Goal: Task Accomplishment & Management: Use online tool/utility

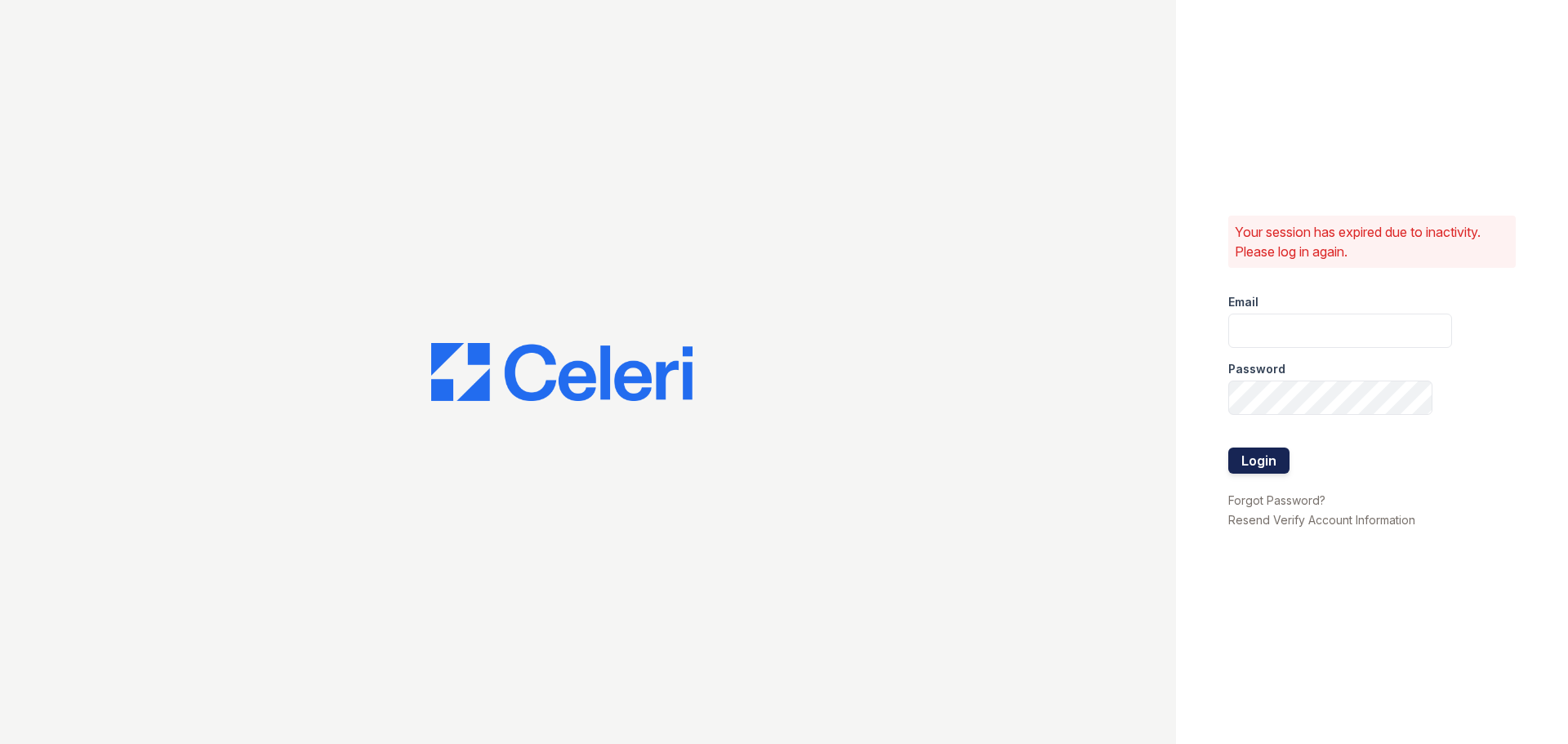
type input "greenwood1@cafmanagement.com"
click at [1270, 459] on button "Login" at bounding box center [1258, 460] width 61 height 26
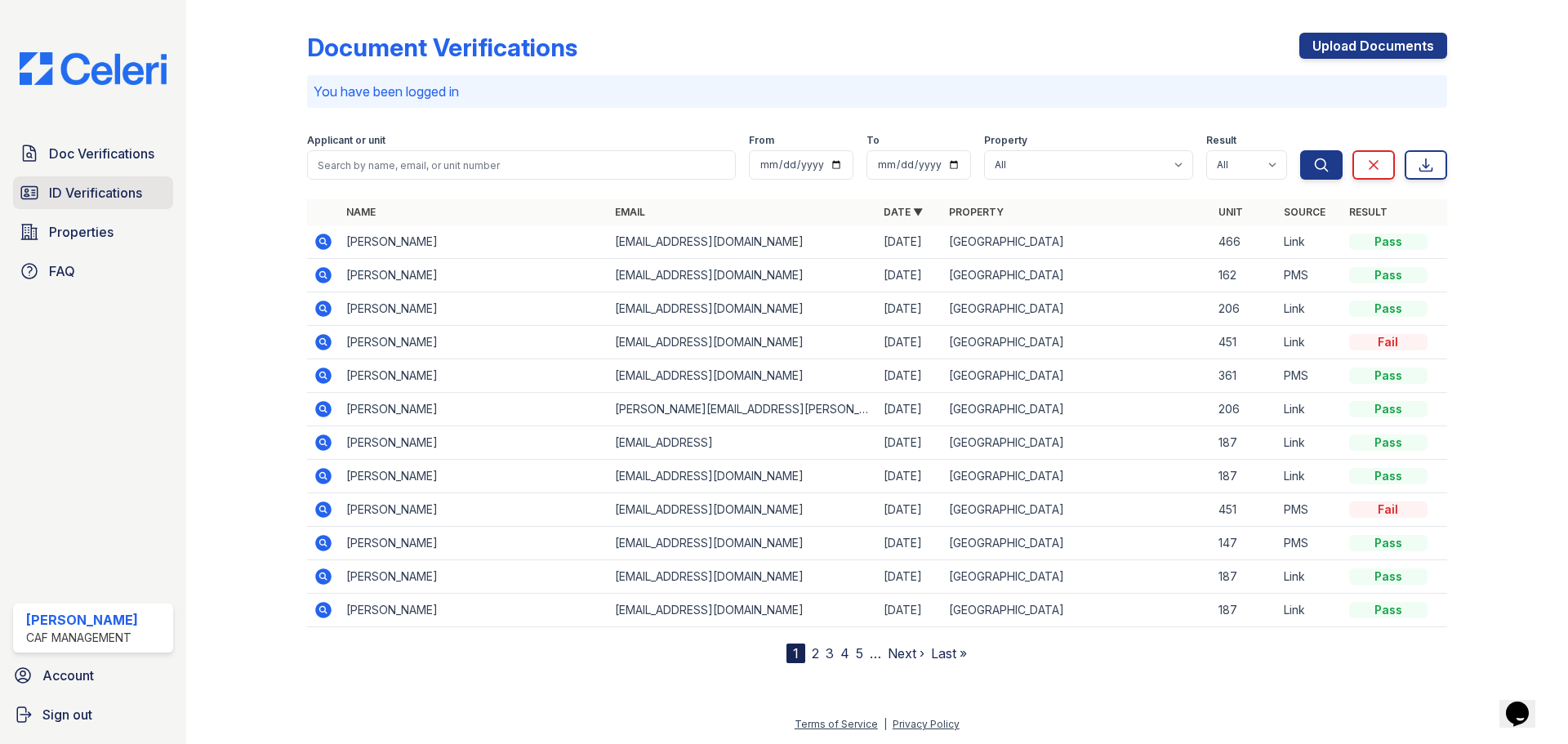
click at [60, 201] on span "ID Verifications" at bounding box center [96, 193] width 93 height 20
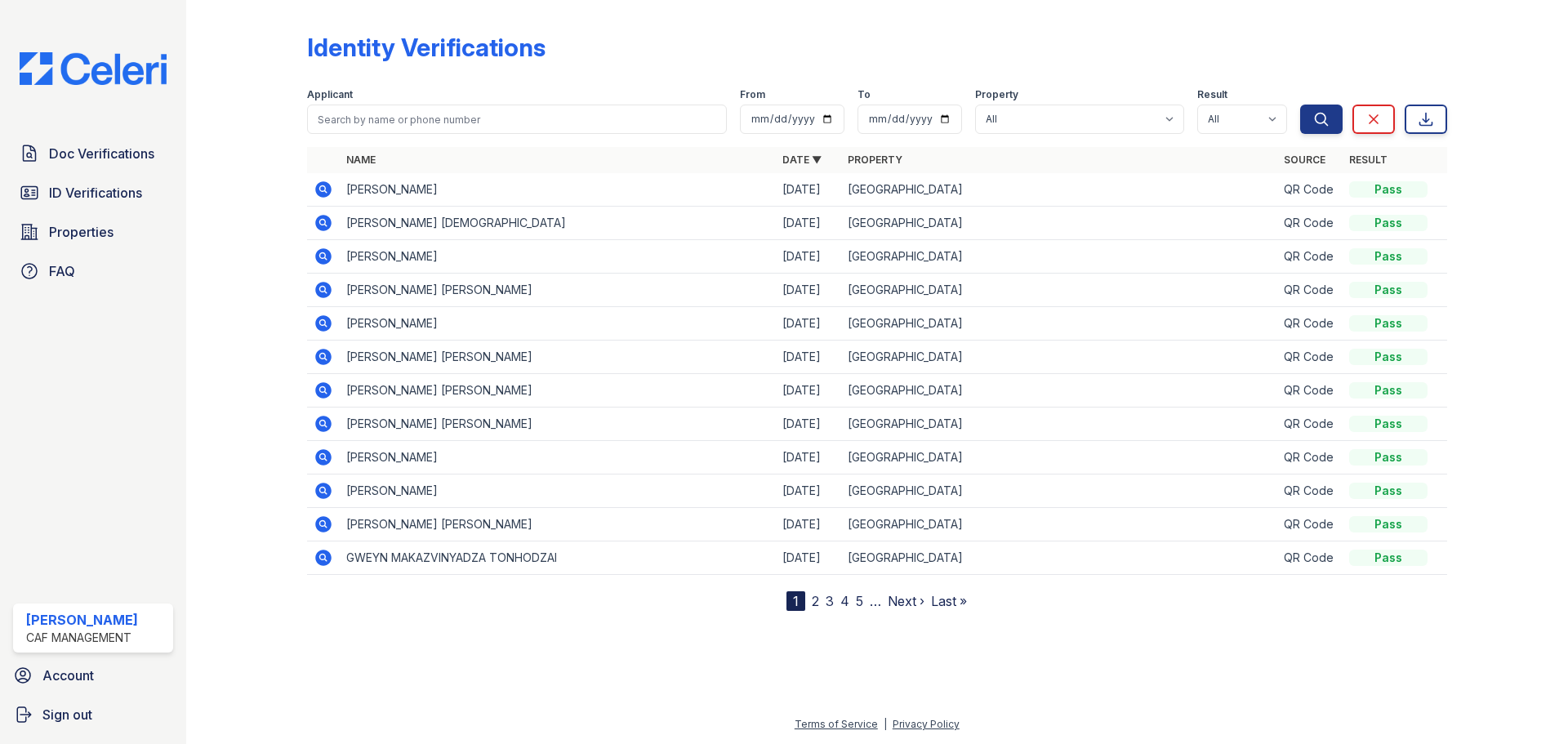
click at [328, 185] on icon at bounding box center [324, 190] width 16 height 16
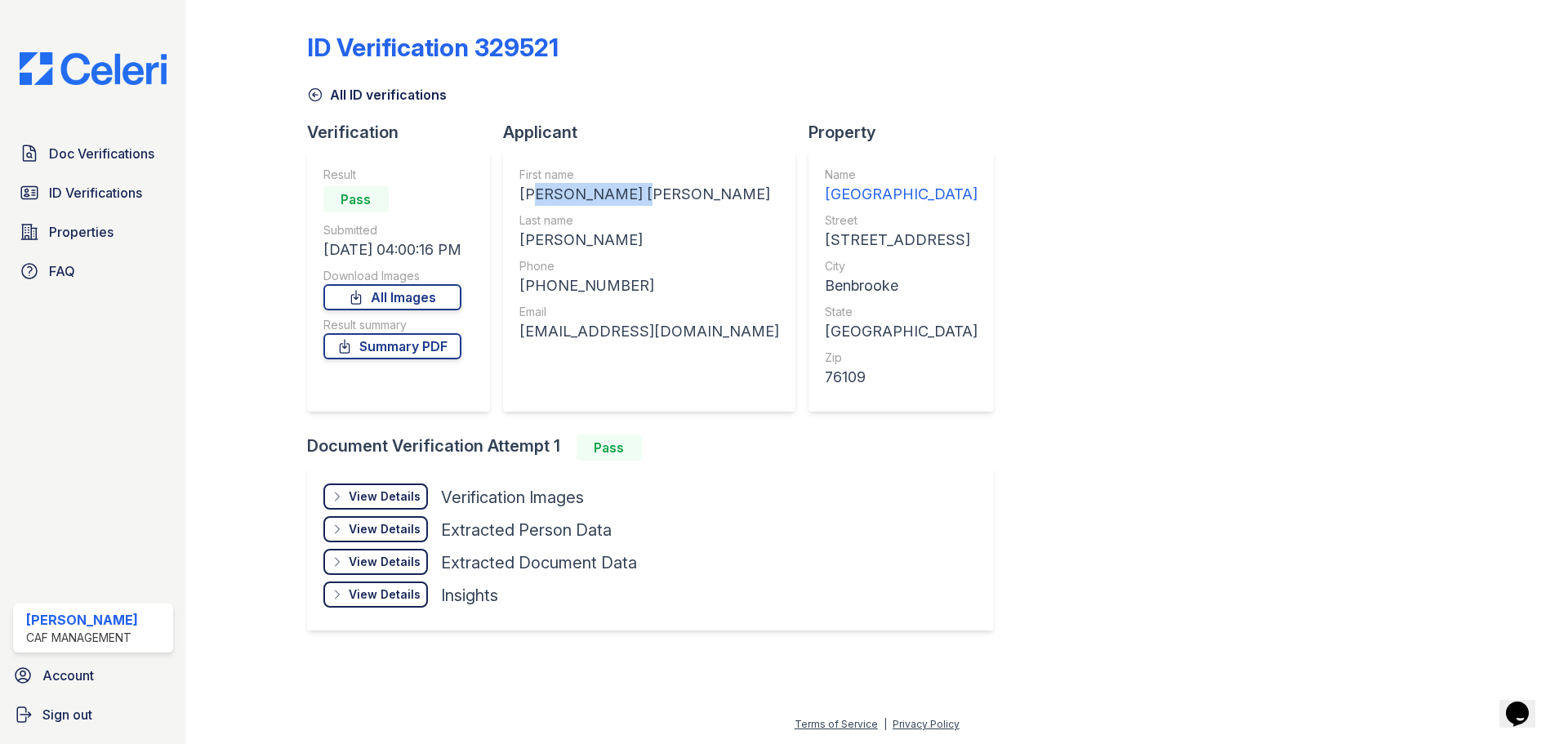
drag, startPoint x: 528, startPoint y: 190, endPoint x: 635, endPoint y: 207, distance: 108.3
click at [635, 202] on div "JACQUELINE ANN" at bounding box center [649, 195] width 260 height 23
drag, startPoint x: 656, startPoint y: 238, endPoint x: 565, endPoint y: 215, distance: 93.9
click at [652, 238] on div "CROSSIN" at bounding box center [649, 240] width 260 height 23
drag, startPoint x: 519, startPoint y: 194, endPoint x: 651, endPoint y: 199, distance: 132.1
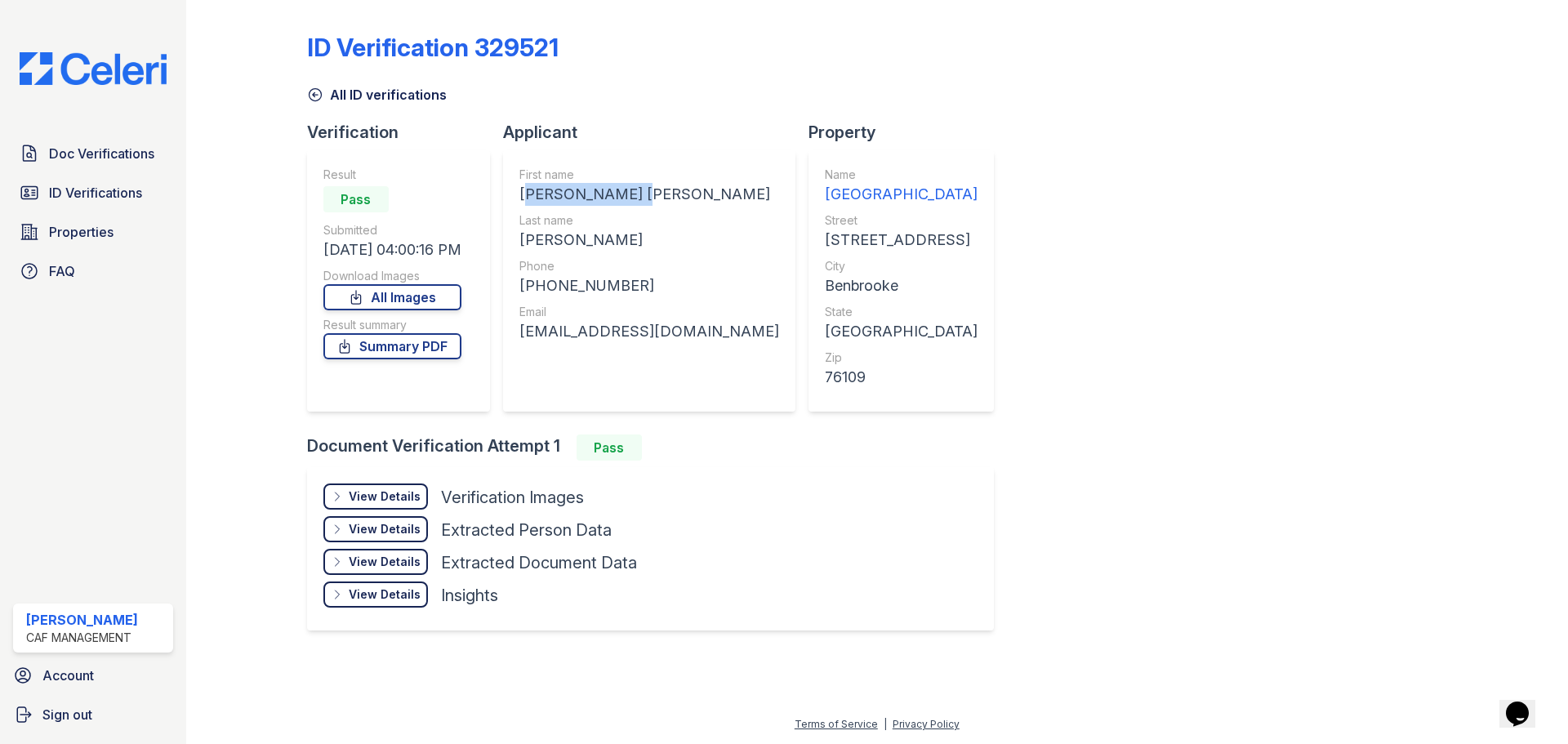
click at [651, 199] on div "First name JACQUELINE ANN Last name CROSSIN Phone +18179383118 Email jcrossin@h…" at bounding box center [649, 281] width 293 height 262
copy div "JACQUELINE ANN"
drag, startPoint x: 526, startPoint y: 231, endPoint x: 593, endPoint y: 239, distance: 67.5
click at [593, 239] on div "CROSSIN" at bounding box center [649, 240] width 260 height 23
copy div "CROSSIN"
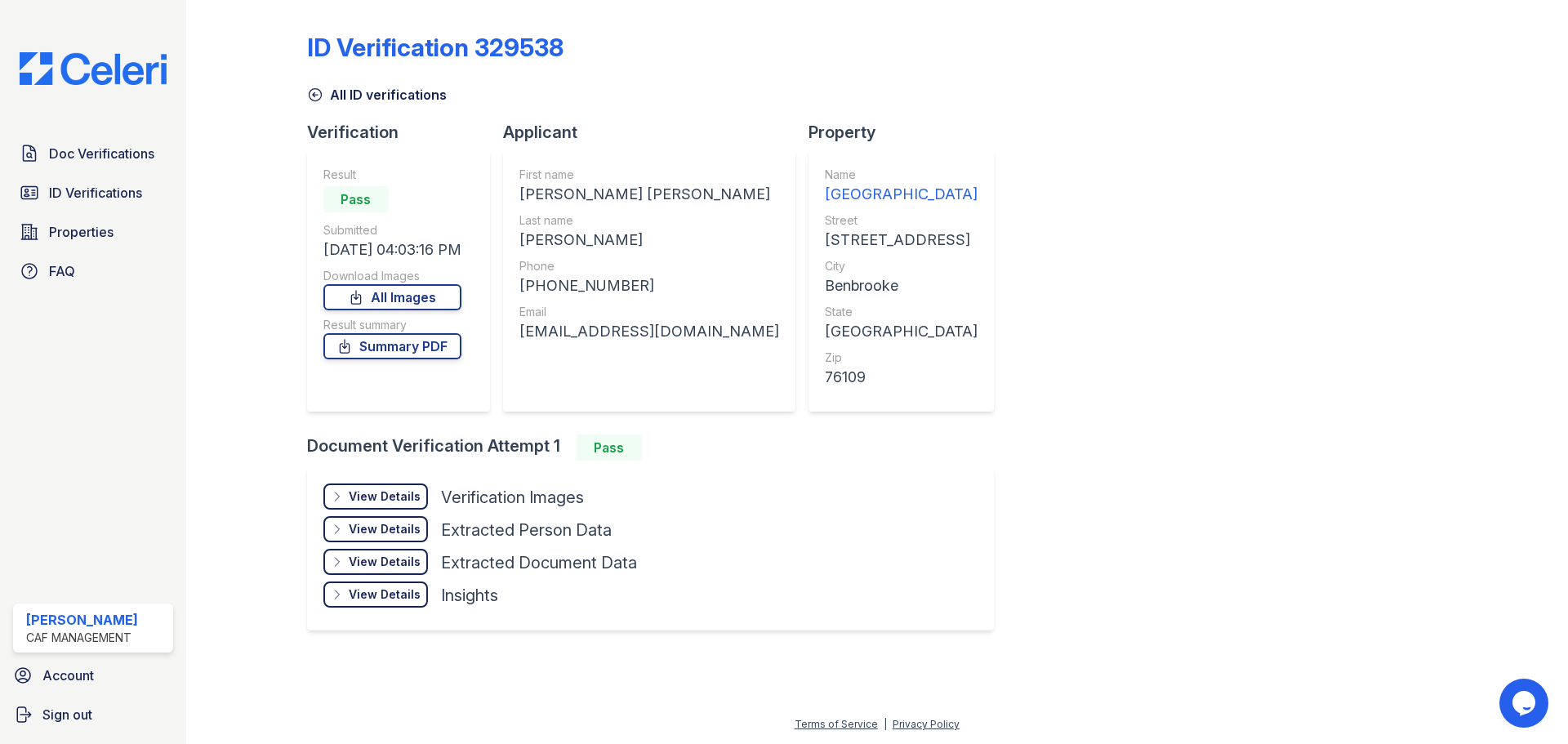
click at [1031, 303] on div "ID Verification 329538 All ID verifications Verification Result Pass Submitted …" at bounding box center [877, 329] width 1140 height 647
drag, startPoint x: 524, startPoint y: 191, endPoint x: 609, endPoint y: 189, distance: 85.0
click at [630, 189] on div "ALANA MARIE" at bounding box center [649, 195] width 260 height 23
copy div "ALANA MARIE"
click at [99, 195] on span "ID Verifications" at bounding box center [96, 193] width 93 height 20
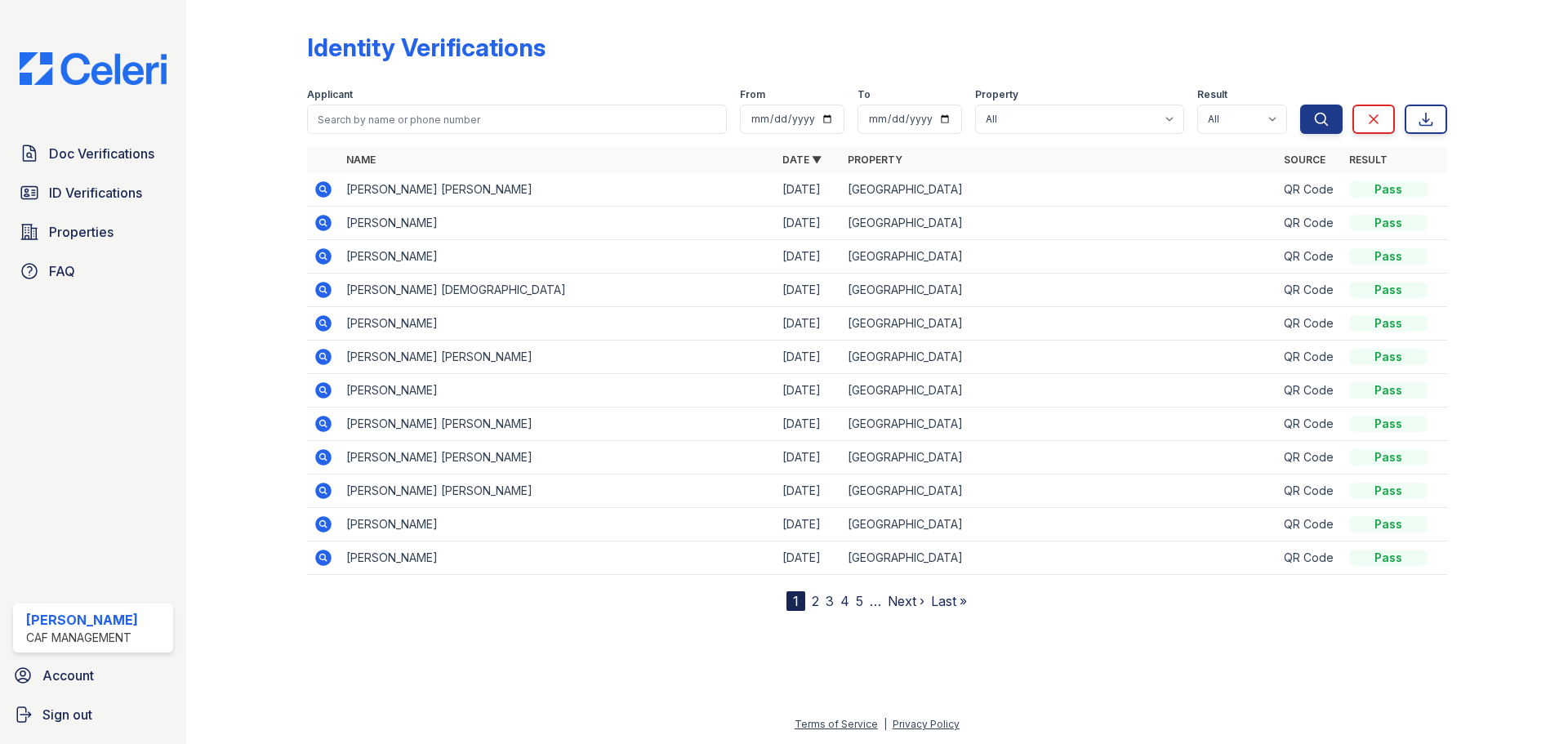
click at [320, 222] on icon at bounding box center [324, 223] width 20 height 20
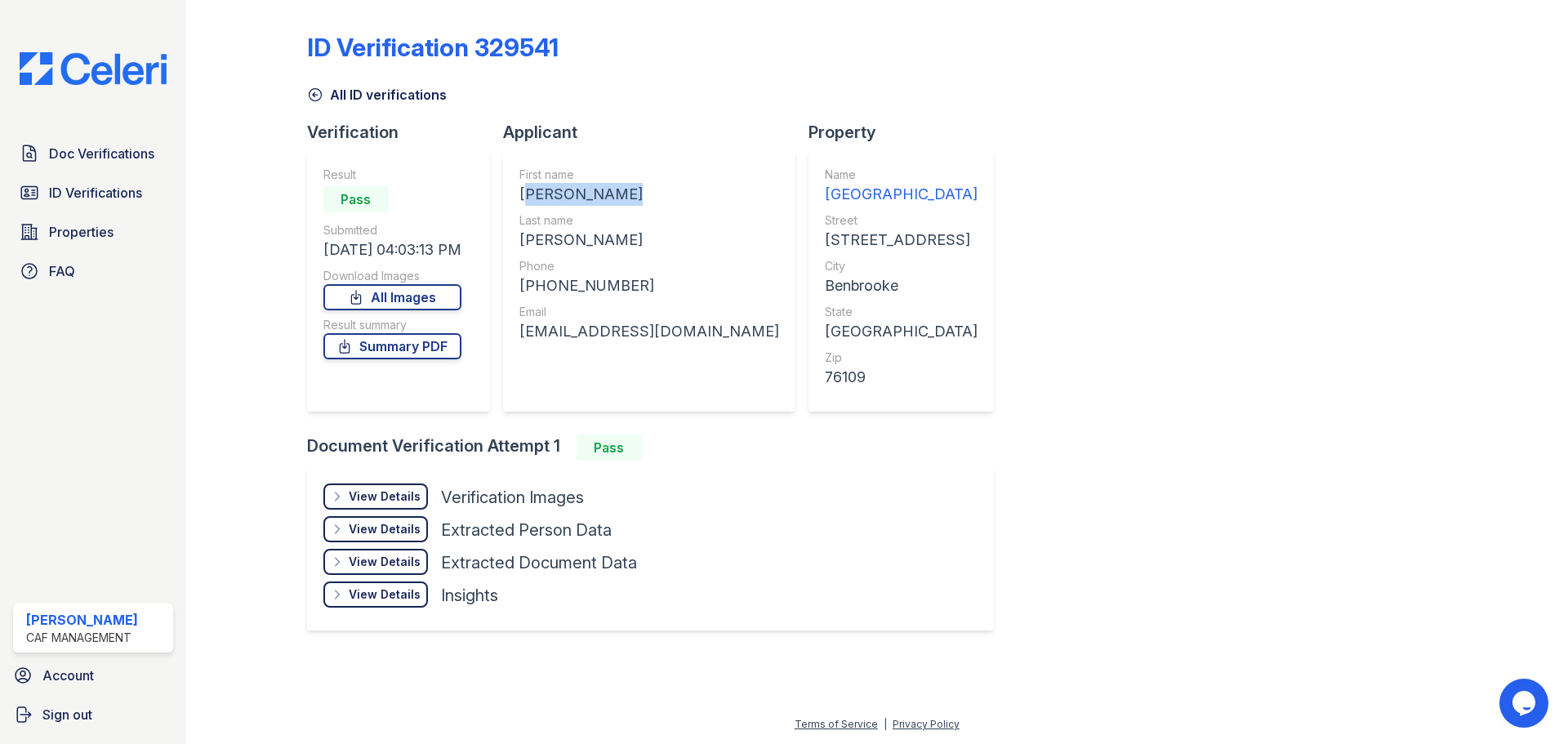
drag, startPoint x: 523, startPoint y: 190, endPoint x: 635, endPoint y: 192, distance: 112.0
click at [635, 192] on div "[PERSON_NAME]" at bounding box center [649, 195] width 260 height 23
copy div "[PERSON_NAME]"
drag, startPoint x: 523, startPoint y: 188, endPoint x: 627, endPoint y: 188, distance: 104.0
click at [627, 188] on div "[PERSON_NAME]" at bounding box center [649, 195] width 260 height 23
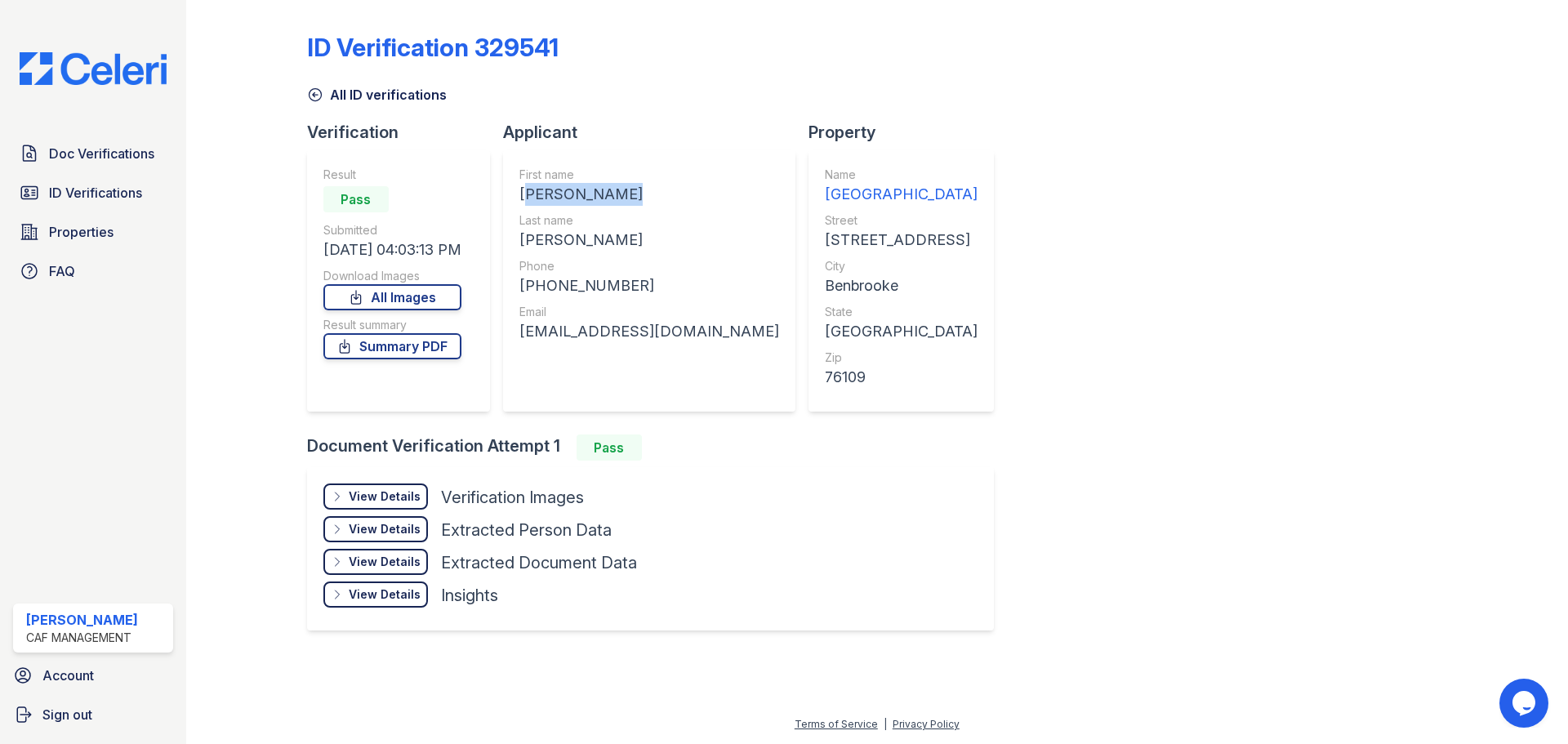
copy div "[PERSON_NAME]"
drag, startPoint x: 526, startPoint y: 240, endPoint x: 571, endPoint y: 240, distance: 45.0
click at [571, 240] on div "[PERSON_NAME]" at bounding box center [649, 240] width 260 height 23
copy div "[PERSON_NAME]"
drag, startPoint x: 539, startPoint y: 283, endPoint x: 617, endPoint y: 283, distance: 78.0
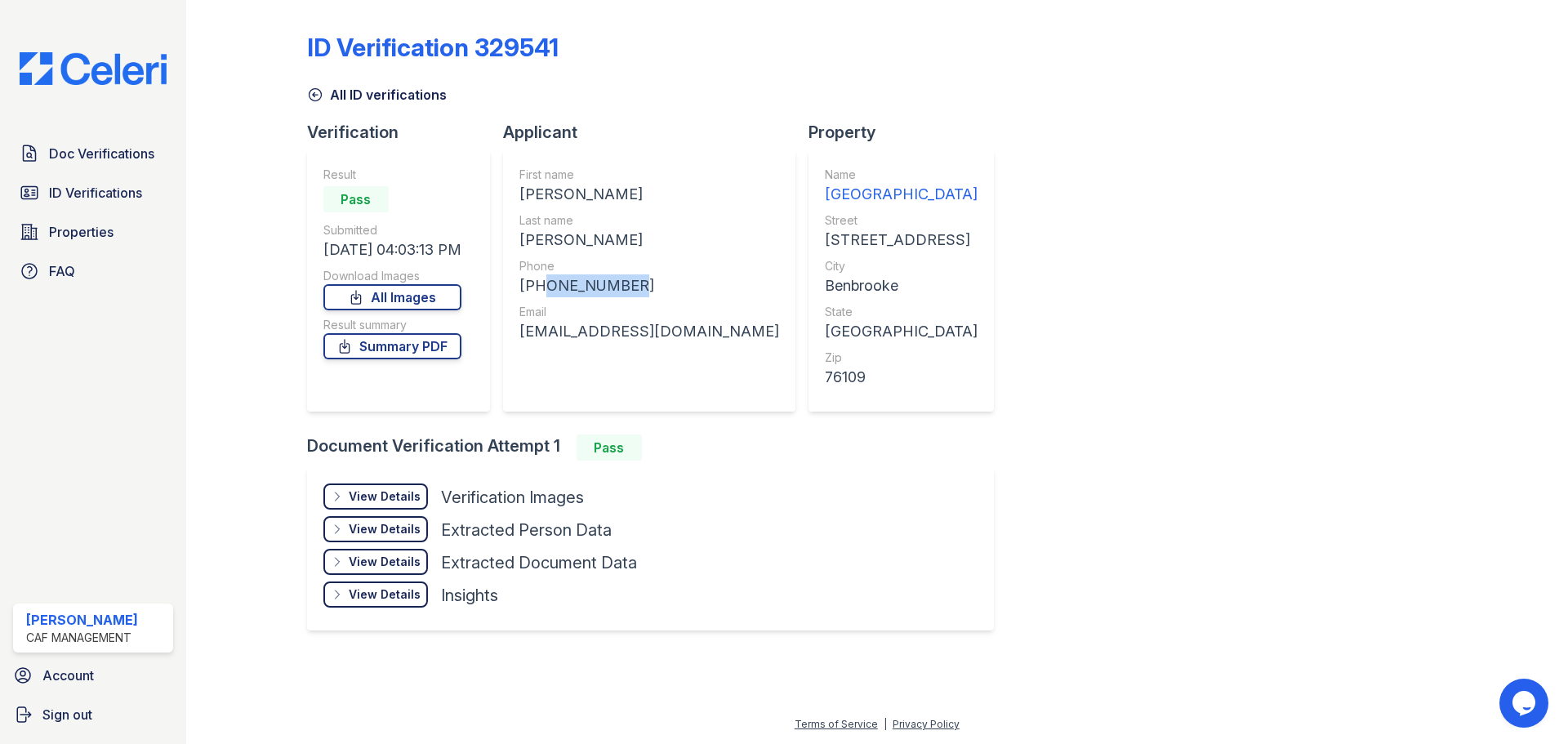
click at [617, 283] on div "[PHONE_NUMBER]" at bounding box center [649, 286] width 260 height 23
copy div "8179383118"
drag, startPoint x: 520, startPoint y: 332, endPoint x: 671, endPoint y: 335, distance: 151.0
click at [671, 335] on div "First name [PERSON_NAME] Last name [PERSON_NAME] Phone [PHONE_NUMBER] Email [EM…" at bounding box center [649, 281] width 293 height 262
copy div "[EMAIL_ADDRESS][DOMAIN_NAME]"
